Goal: Task Accomplishment & Management: Manage account settings

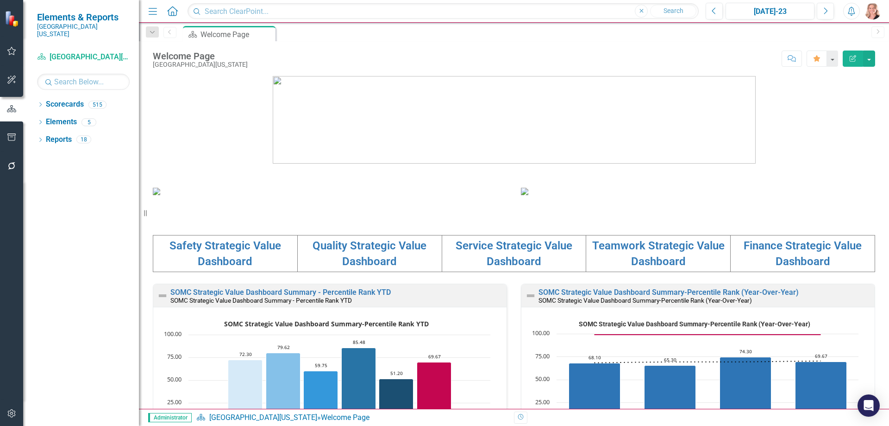
click at [886, 418] on div "Revision History" at bounding box center [880, 417] width 732 height 12
click at [865, 403] on icon "Open Intercom Messenger" at bounding box center [868, 405] width 11 height 12
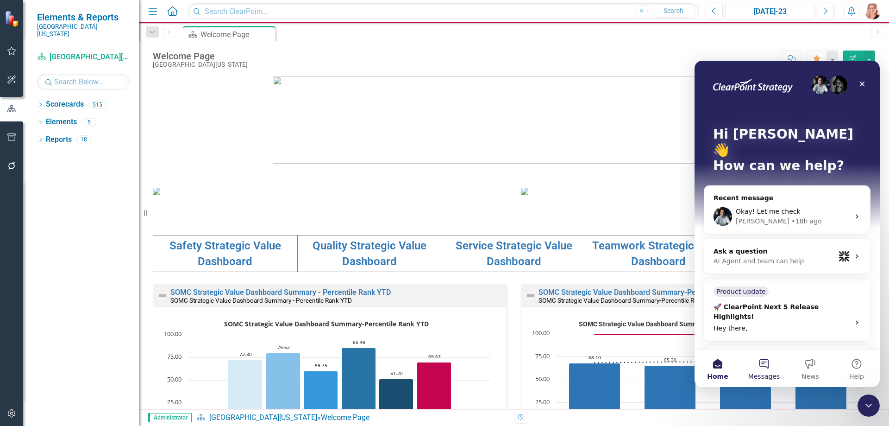
click at [768, 369] on button "Messages" at bounding box center [764, 368] width 46 height 37
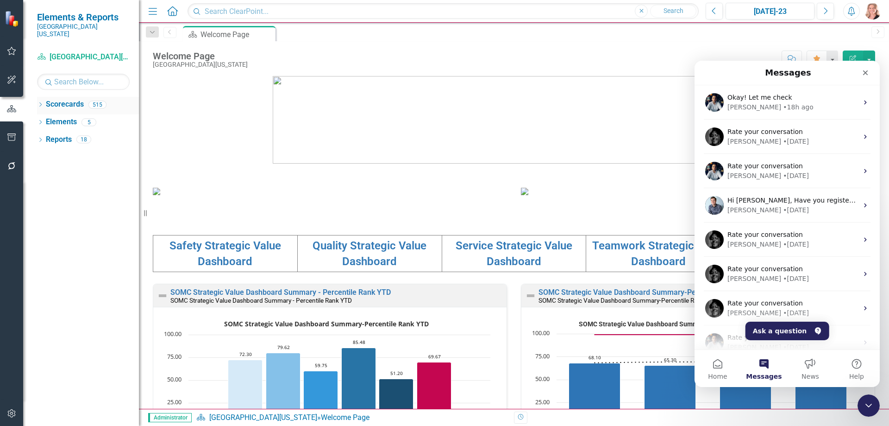
click at [39, 103] on icon "Dropdown" at bounding box center [40, 105] width 6 height 5
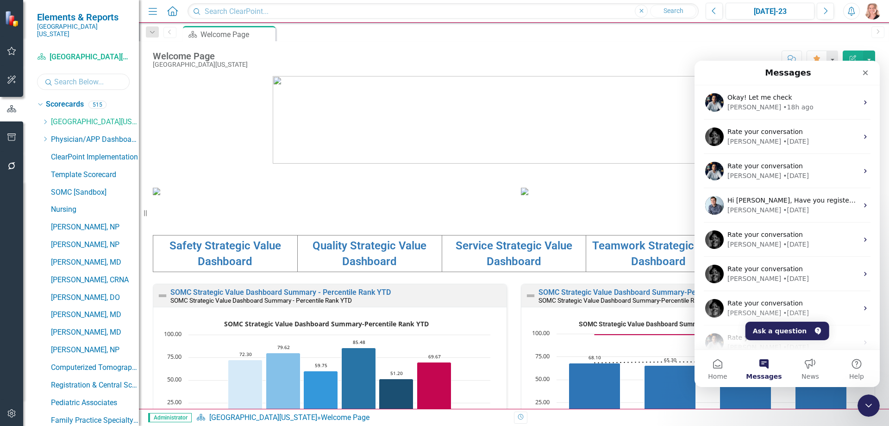
click at [75, 75] on input "text" at bounding box center [83, 82] width 93 height 16
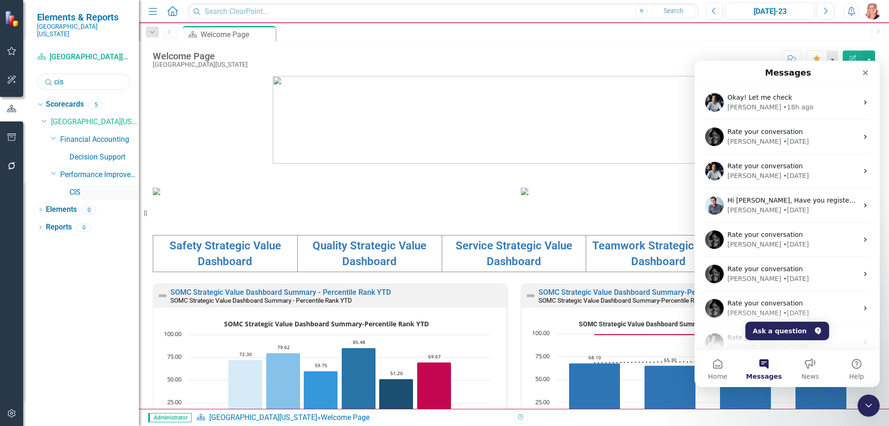
type input "cis"
click at [77, 187] on link "CIS" at bounding box center [103, 192] width 69 height 11
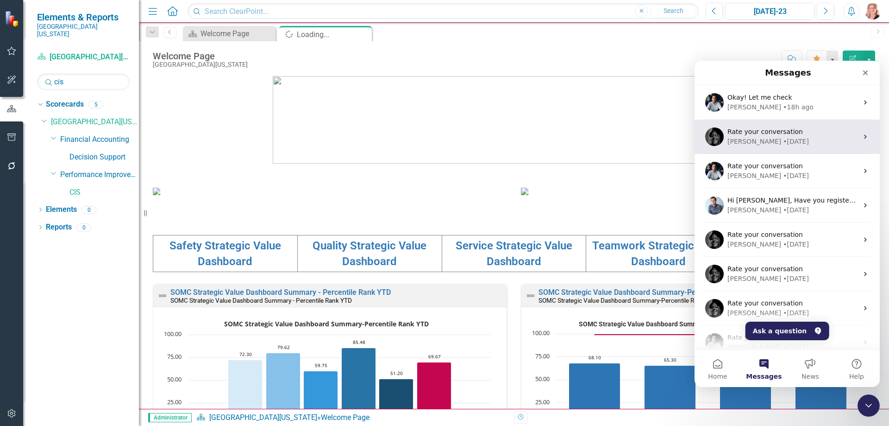
click at [740, 107] on div "[PERSON_NAME]" at bounding box center [754, 107] width 54 height 10
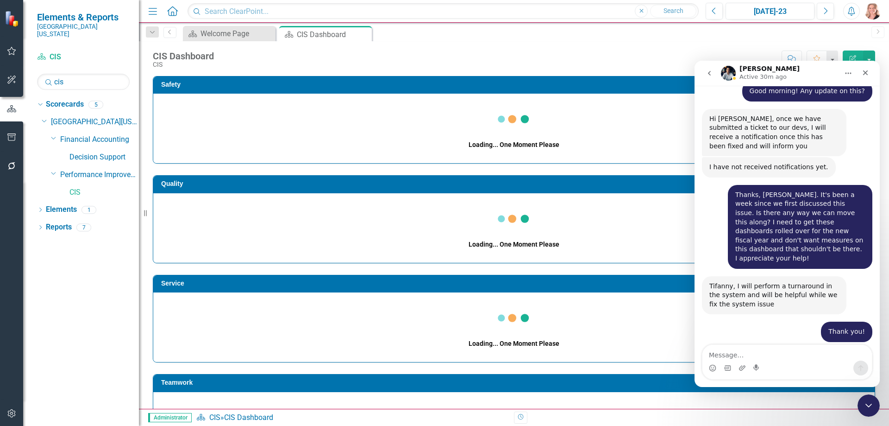
scroll to position [1231, 0]
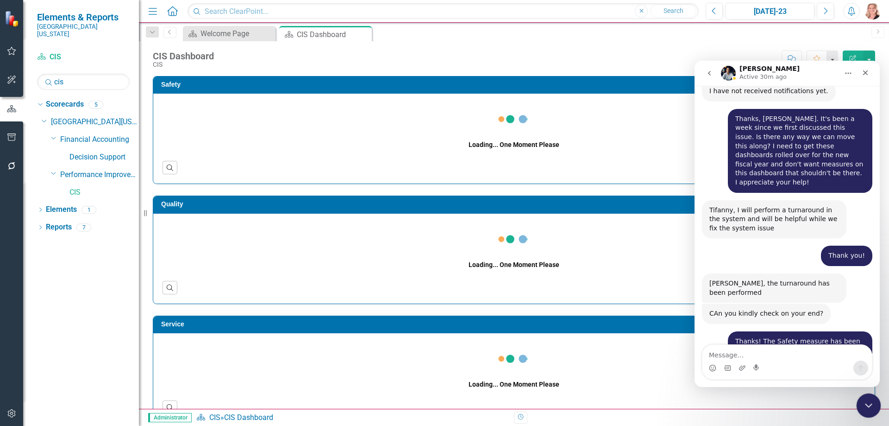
click at [868, 405] on icon "Close Intercom Messenger" at bounding box center [867, 404] width 6 height 4
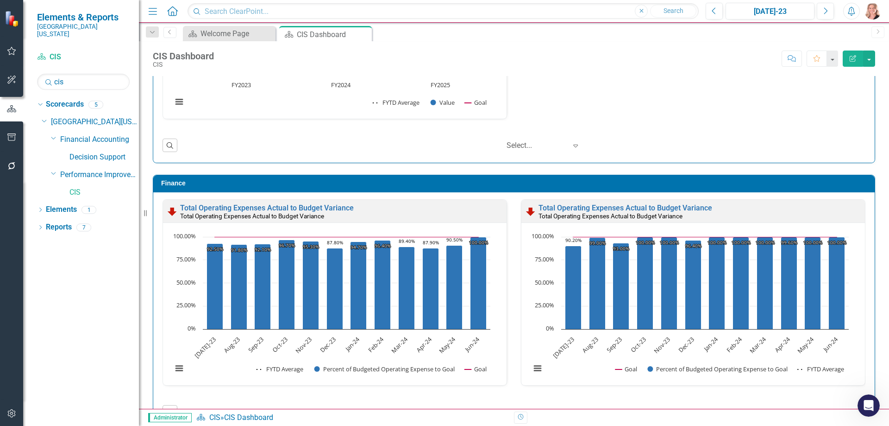
scroll to position [996, 0]
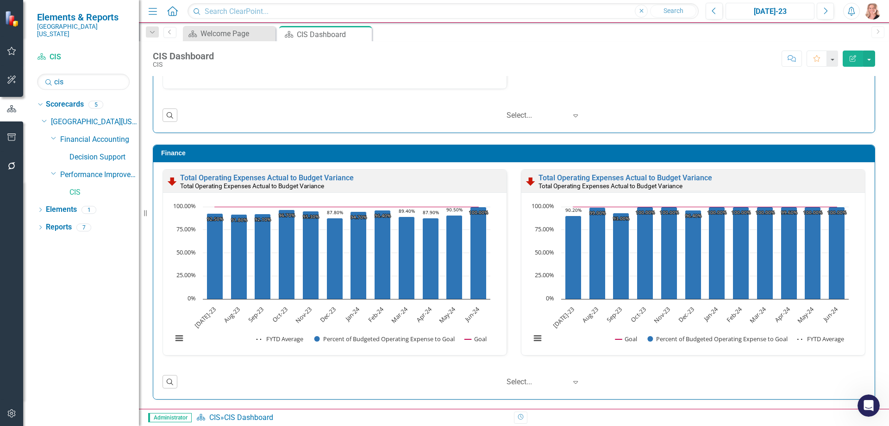
click at [766, 11] on div "[DATE]-23" at bounding box center [770, 11] width 82 height 11
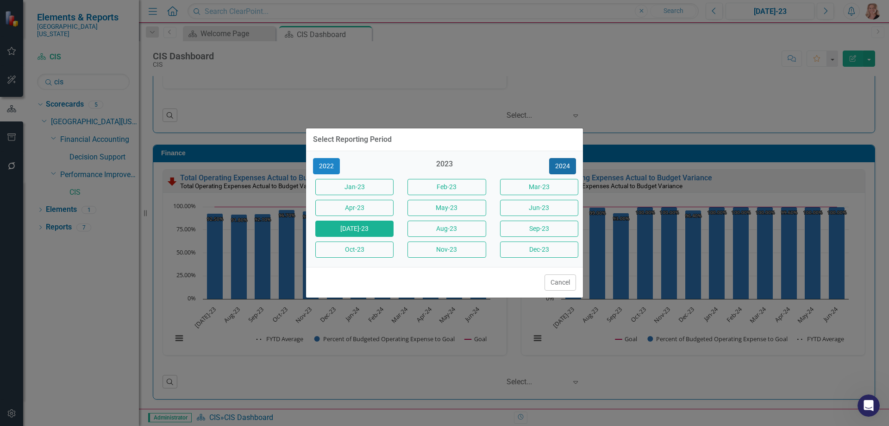
click at [575, 165] on button "2024" at bounding box center [562, 166] width 27 height 16
click at [565, 167] on button "2025" at bounding box center [562, 166] width 27 height 16
click at [534, 212] on button "Jun-25" at bounding box center [539, 208] width 78 height 16
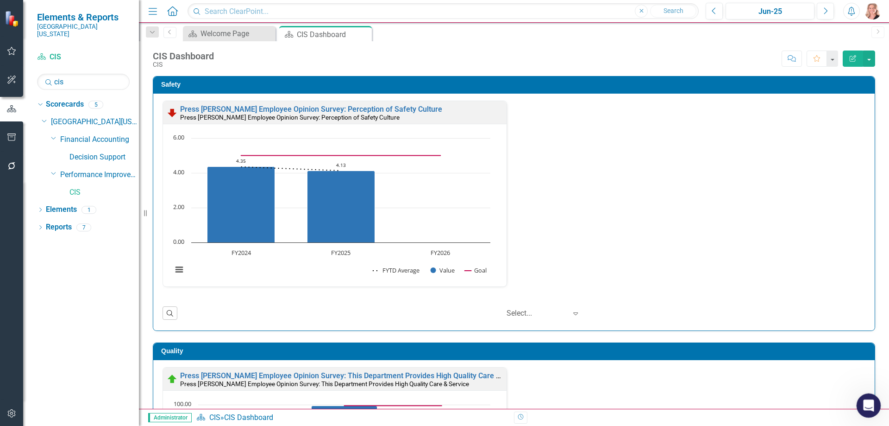
click at [868, 402] on icon "Open Intercom Messenger" at bounding box center [867, 403] width 15 height 15
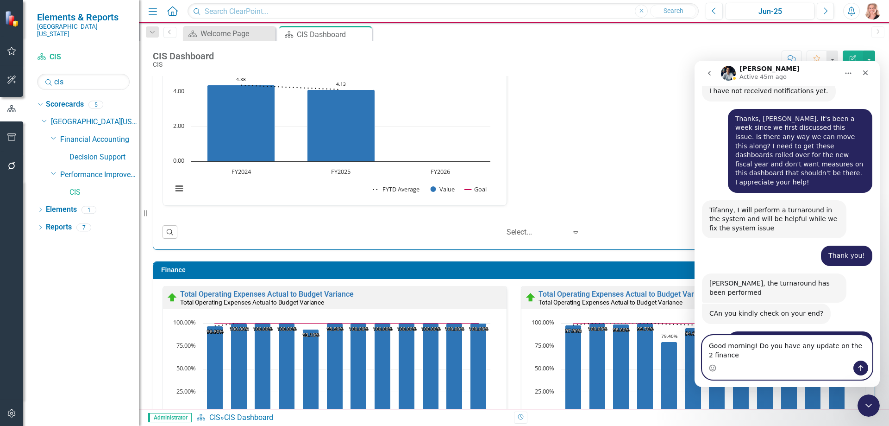
scroll to position [1241, 0]
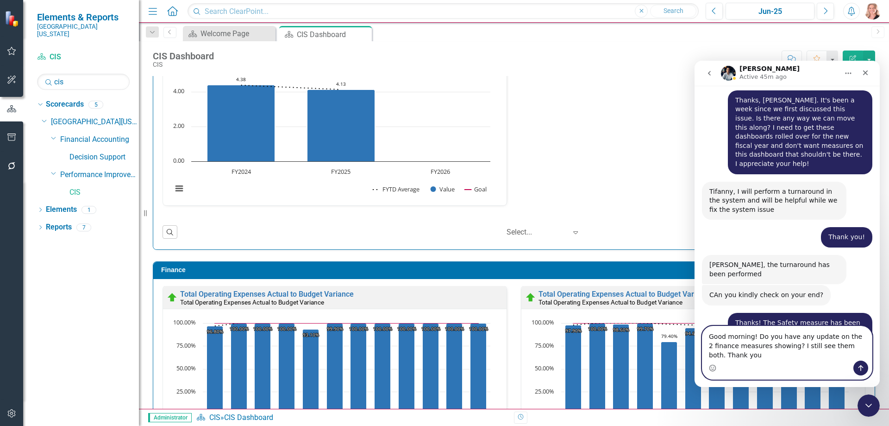
type textarea "Good morning! Do you have any update on the 2 finance measures showing? I still…"
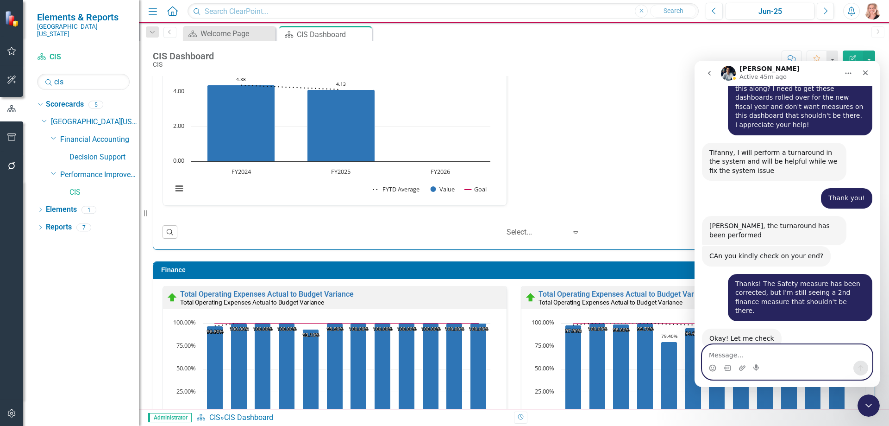
scroll to position [1290, 0]
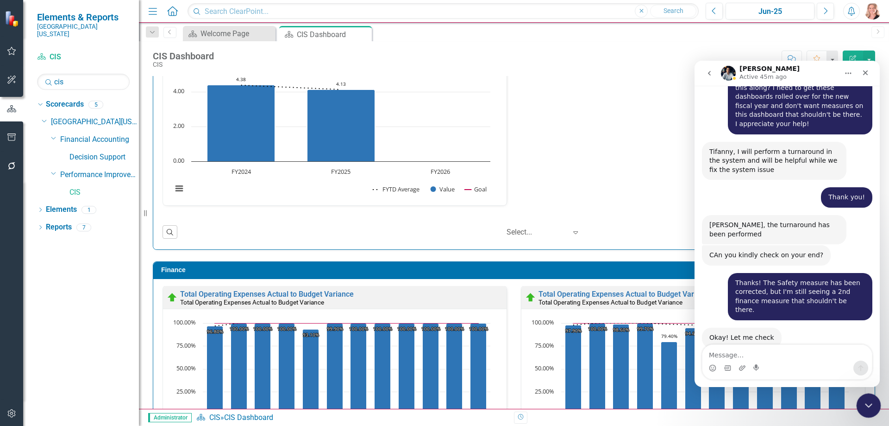
click at [864, 401] on icon "Close Intercom Messenger" at bounding box center [867, 403] width 11 height 11
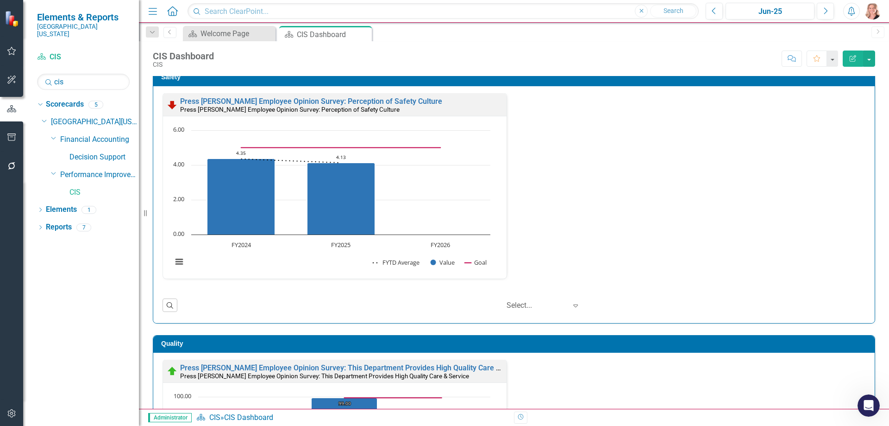
scroll to position [0, 0]
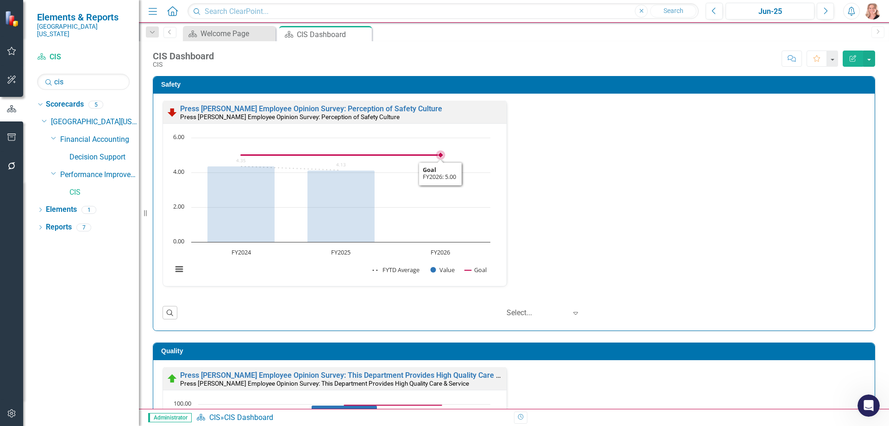
click at [439, 196] on rect "Interactive chart" at bounding box center [331, 208] width 327 height 150
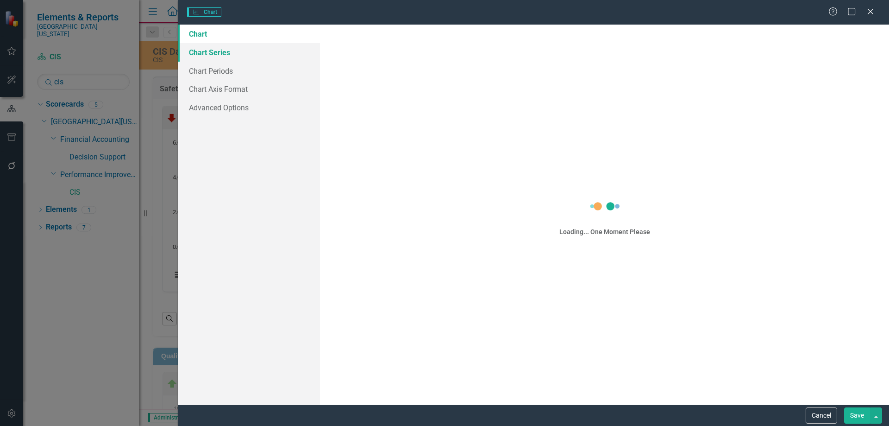
click at [212, 53] on link "Chart Series" at bounding box center [249, 52] width 142 height 19
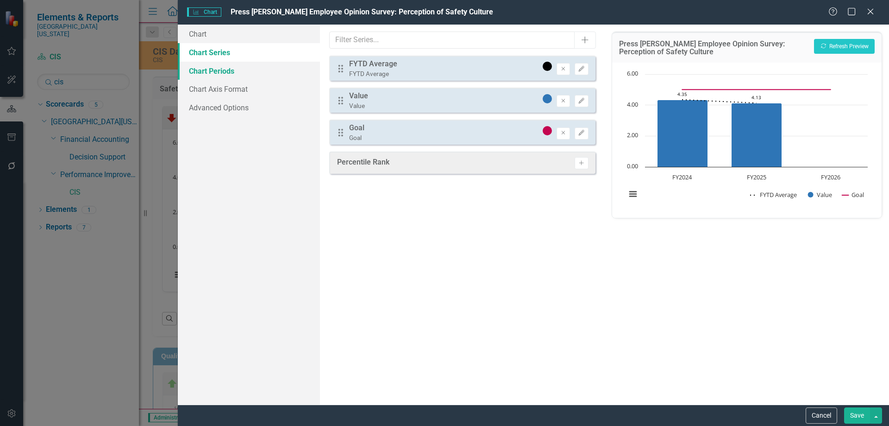
click at [218, 76] on link "Chart Periods" at bounding box center [249, 71] width 142 height 19
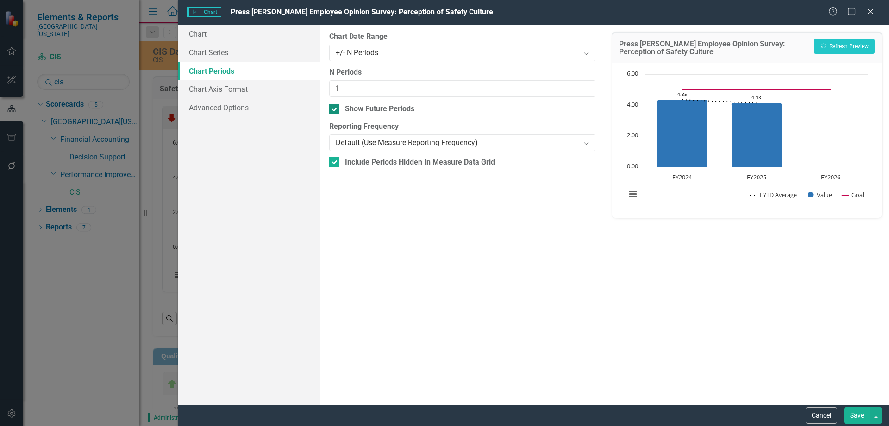
click at [335, 108] on input "Show Future Periods" at bounding box center [332, 107] width 6 height 6
checkbox input "false"
click at [343, 86] on input "1" at bounding box center [462, 88] width 266 height 17
type input "2"
click at [831, 50] on button "Recalculate Refresh Preview" at bounding box center [844, 46] width 61 height 15
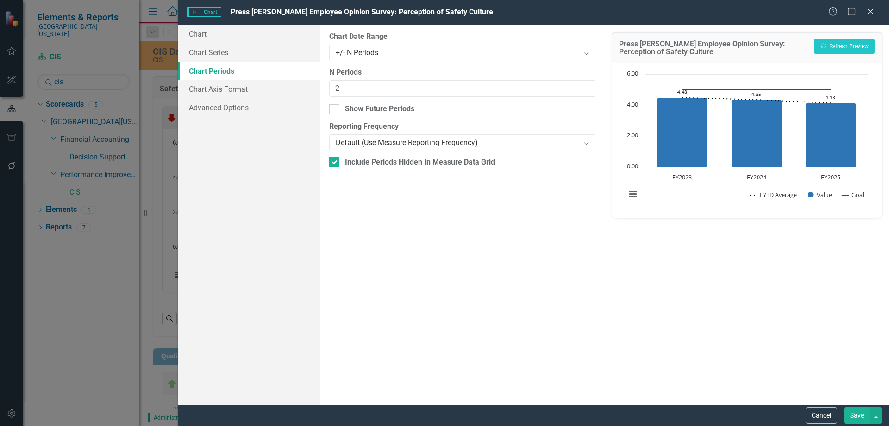
click at [853, 417] on button "Save" at bounding box center [857, 415] width 26 height 16
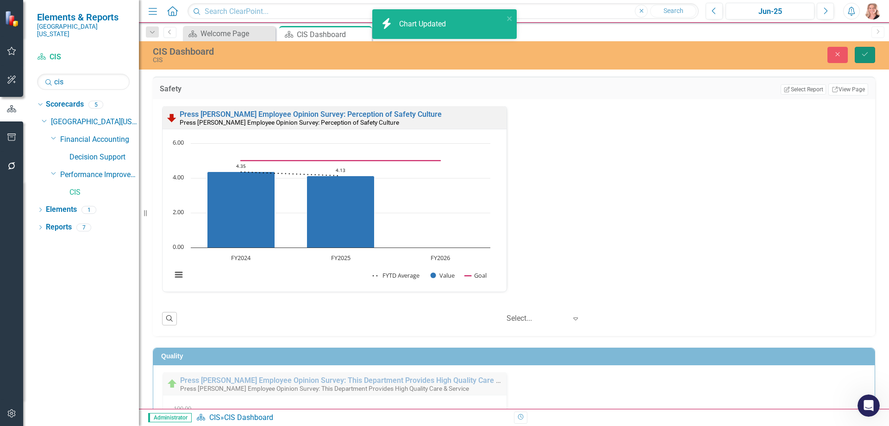
click at [861, 56] on icon "Save" at bounding box center [865, 54] width 8 height 6
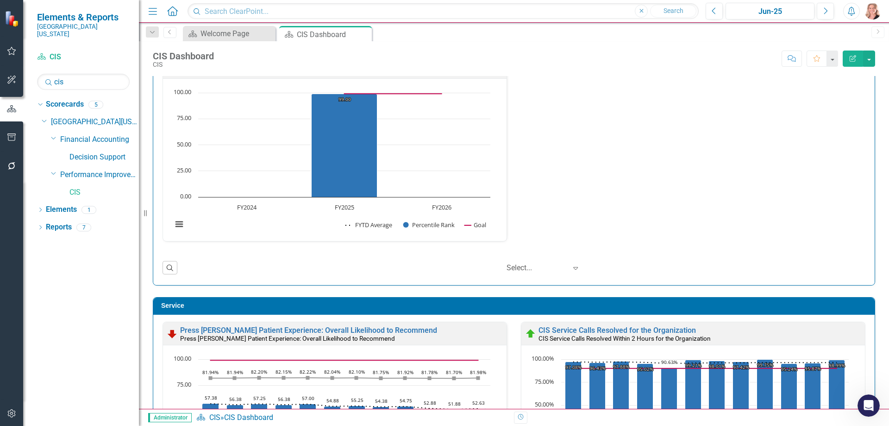
scroll to position [324, 0]
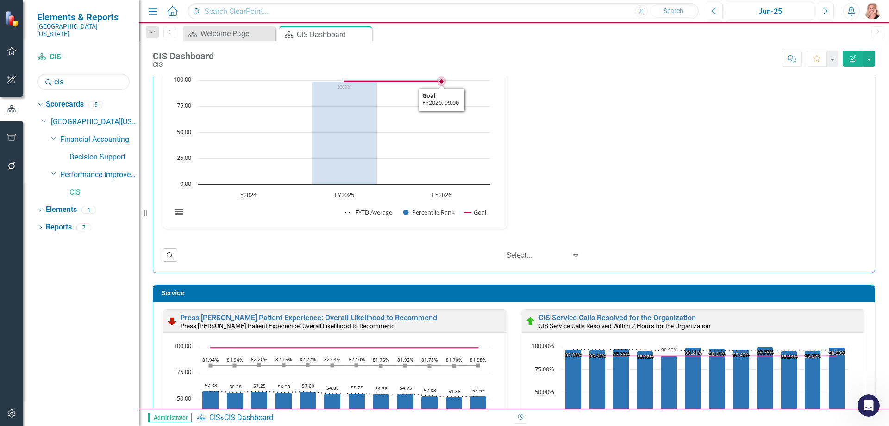
click at [445, 145] on rect "Interactive chart" at bounding box center [331, 150] width 327 height 150
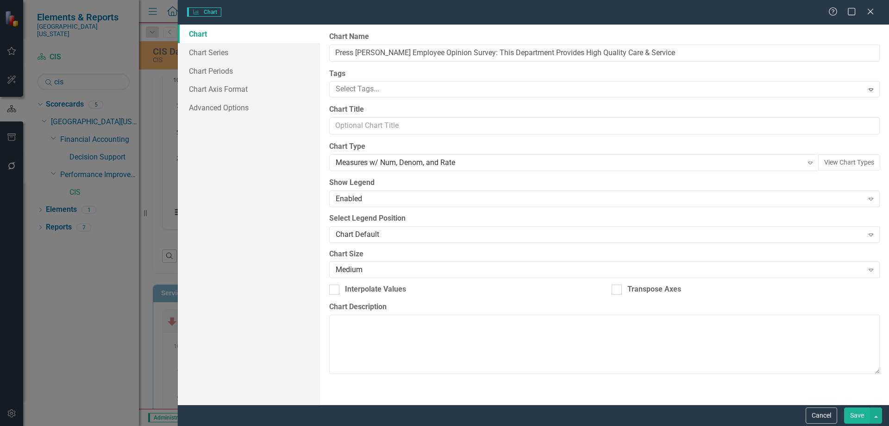
type input "Press [PERSON_NAME] Employee Opinion Survey: This Department Provides High Qual…"
click at [215, 71] on link "Chart Periods" at bounding box center [249, 71] width 142 height 19
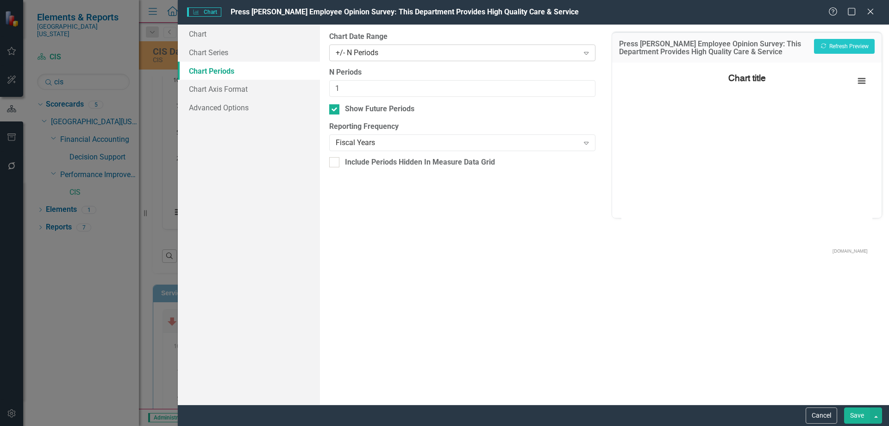
click at [388, 52] on div "+/- N Periods" at bounding box center [457, 52] width 243 height 11
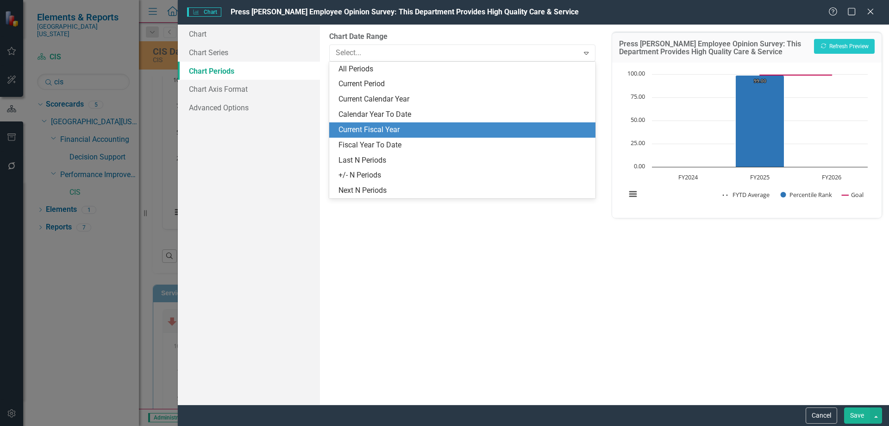
click at [374, 134] on div "Current Fiscal Year" at bounding box center [463, 130] width 251 height 11
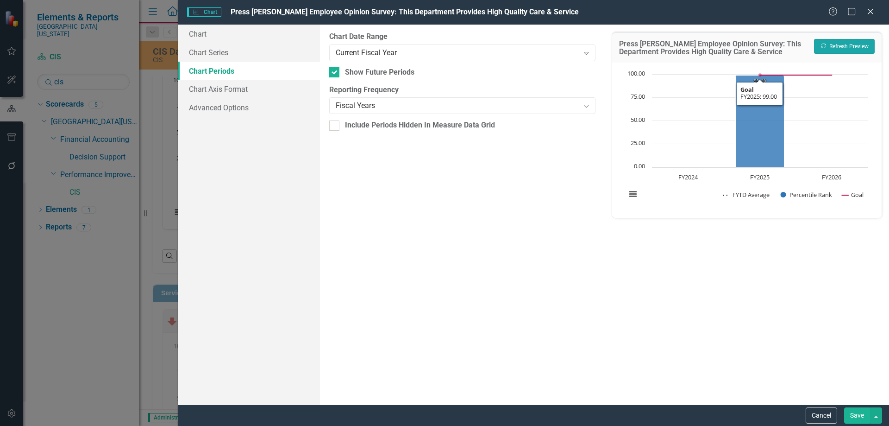
click at [848, 45] on button "Recalculate Refresh Preview" at bounding box center [844, 46] width 61 height 15
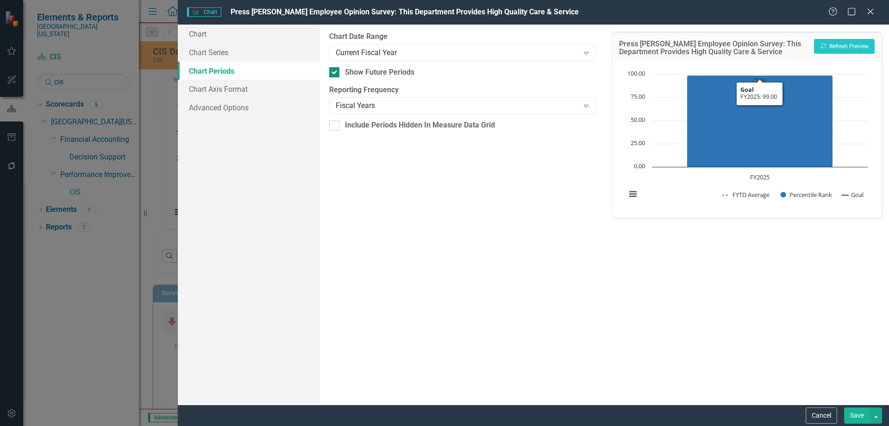
click at [337, 70] on div at bounding box center [334, 72] width 10 height 10
click at [335, 70] on input "Show Future Periods" at bounding box center [332, 70] width 6 height 6
checkbox input "false"
click at [850, 415] on button "Save" at bounding box center [857, 415] width 26 height 16
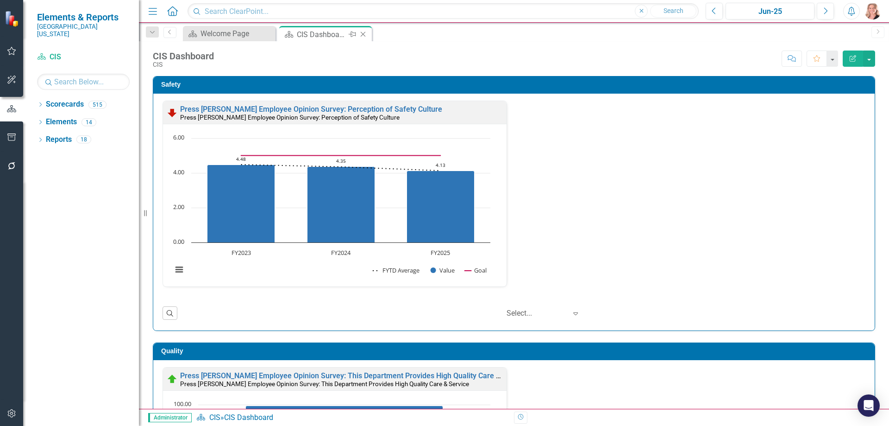
click at [363, 35] on icon "Close" at bounding box center [362, 34] width 9 height 7
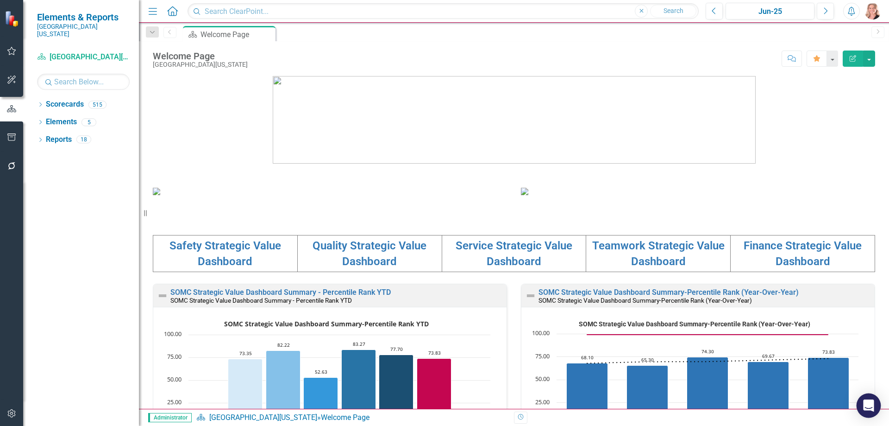
click at [869, 408] on icon "Open Intercom Messenger" at bounding box center [869, 405] width 12 height 12
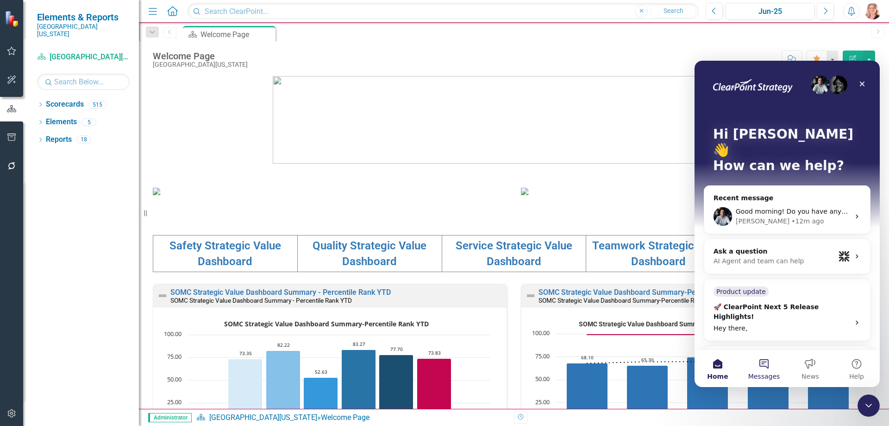
click at [758, 367] on button "Messages" at bounding box center [764, 368] width 46 height 37
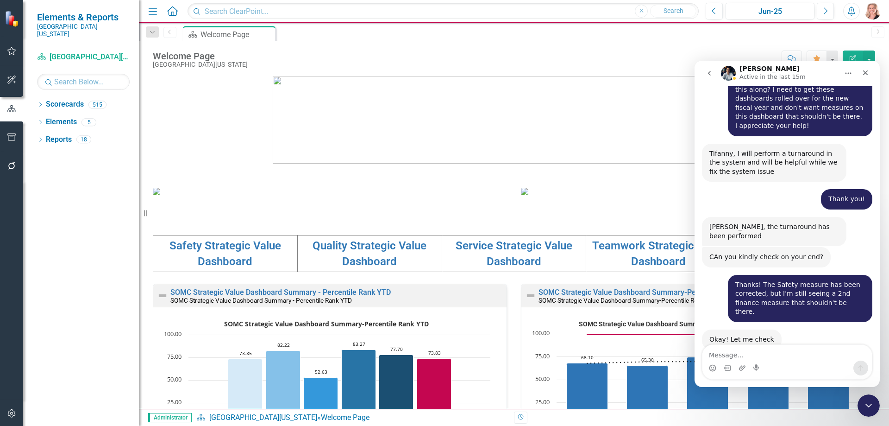
scroll to position [1290, 0]
